Goal: Task Accomplishment & Management: Manage account settings

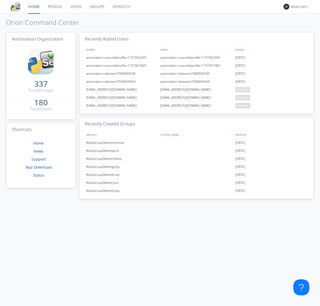
click at [121, 7] on link "Dispatch" at bounding box center [122, 6] width 26 height 13
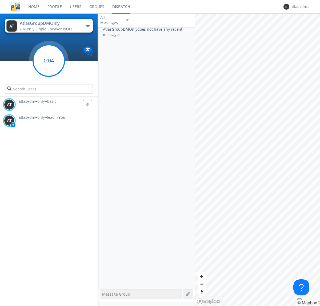
click at [49, 61] on g at bounding box center [48, 60] width 31 height 31
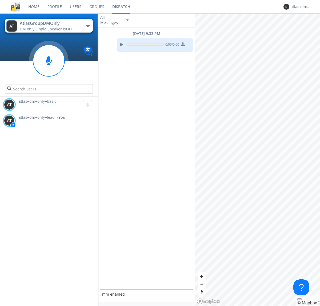
type textarea "mm enabled"
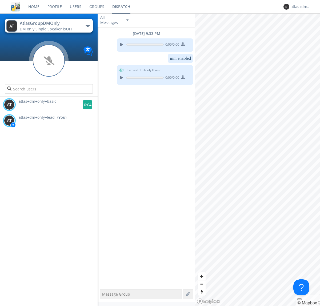
click at [85, 105] on g at bounding box center [87, 104] width 9 height 9
click at [299, 7] on div "atlas+dm+only+lead" at bounding box center [301, 6] width 20 height 5
click at [303, 28] on div "Log Out" at bounding box center [303, 28] width 27 height 10
